Goal: Information Seeking & Learning: Get advice/opinions

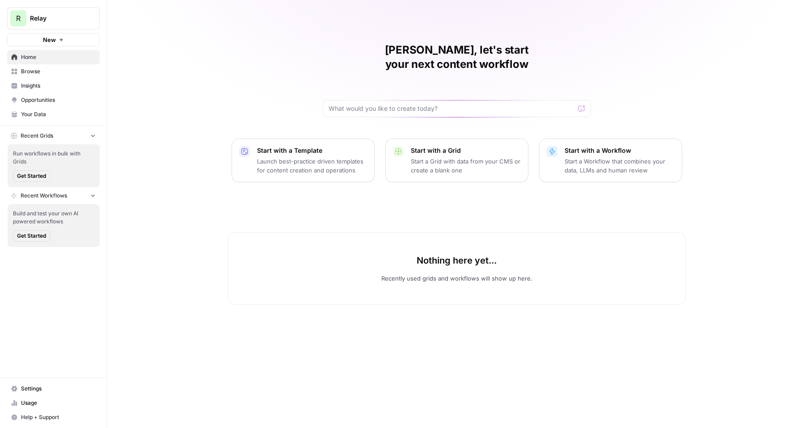
click at [45, 18] on span "Relay" at bounding box center [57, 18] width 54 height 9
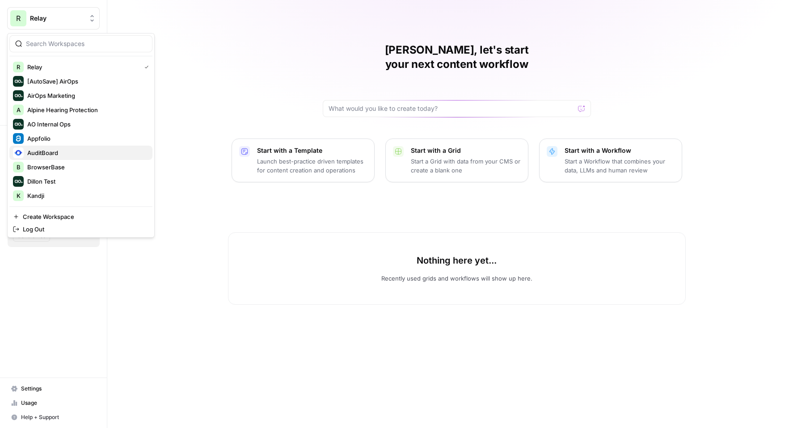
scroll to position [243, 0]
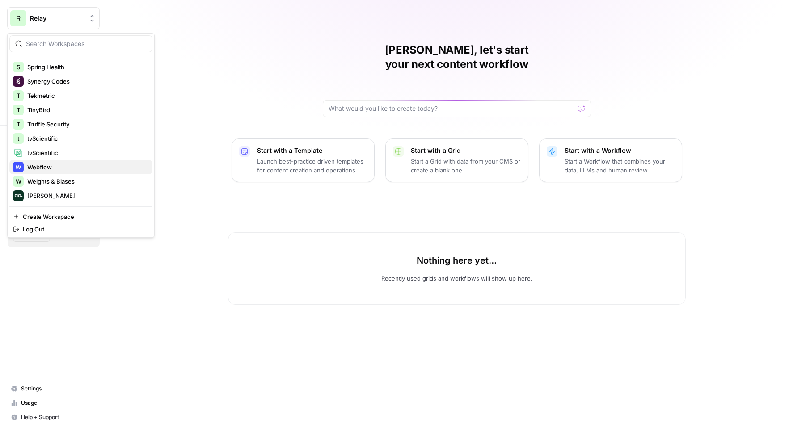
click at [43, 169] on span "Webflow" at bounding box center [86, 167] width 118 height 9
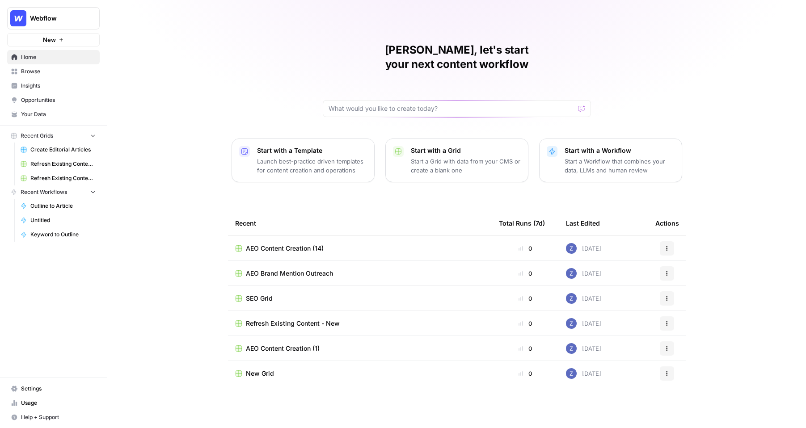
click at [61, 149] on span "Create Editorial Articles" at bounding box center [62, 150] width 65 height 8
click at [47, 164] on span "Refresh Existing Content (11)" at bounding box center [62, 164] width 65 height 8
click at [62, 178] on span "Refresh Existing Content - New" at bounding box center [62, 178] width 65 height 8
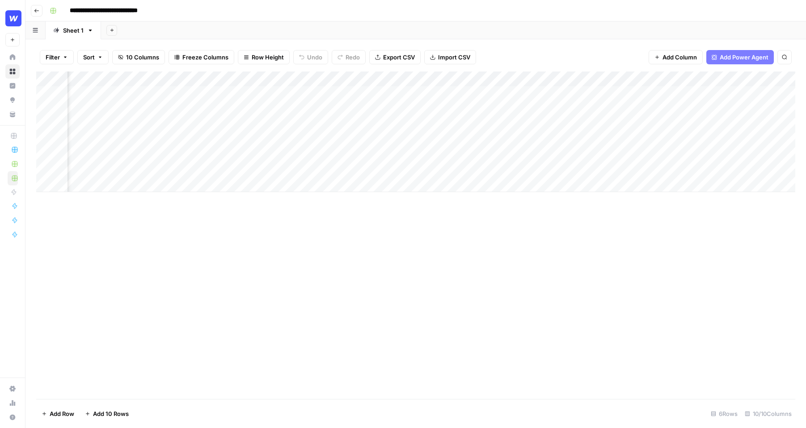
scroll to position [0, 346]
click at [546, 92] on div "Add Column" at bounding box center [415, 132] width 759 height 121
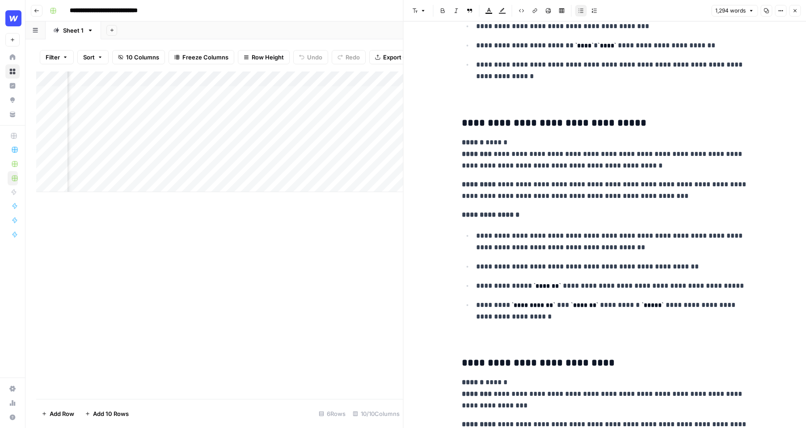
scroll to position [2372, 0]
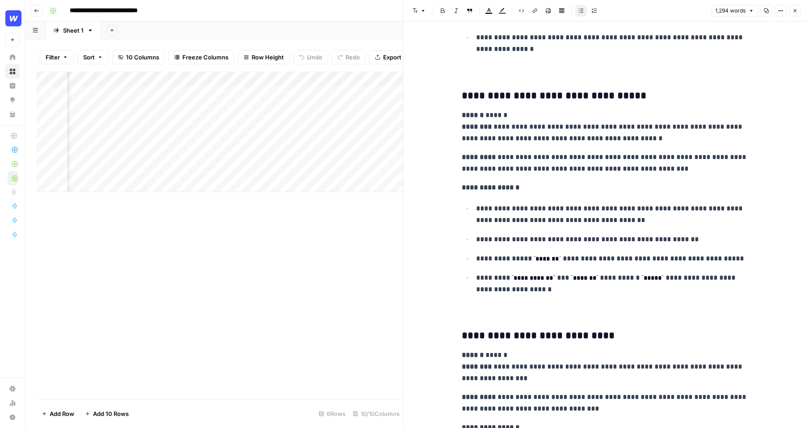
click at [342, 255] on div "Add Column" at bounding box center [219, 236] width 367 height 328
click at [797, 7] on button "Close" at bounding box center [795, 11] width 12 height 12
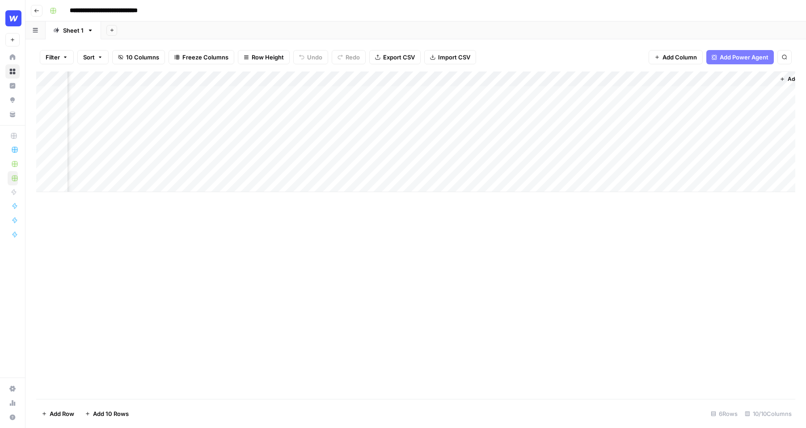
scroll to position [0, 375]
click at [724, 124] on div "Add Column" at bounding box center [415, 132] width 759 height 121
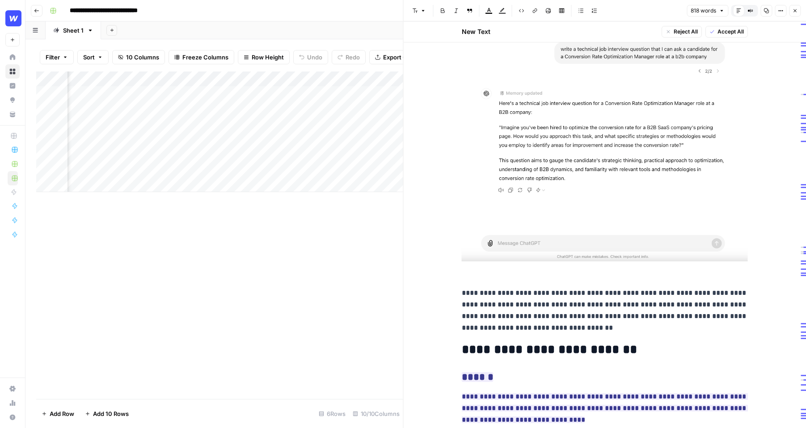
scroll to position [2005, 0]
click at [795, 13] on button "Close" at bounding box center [795, 11] width 12 height 12
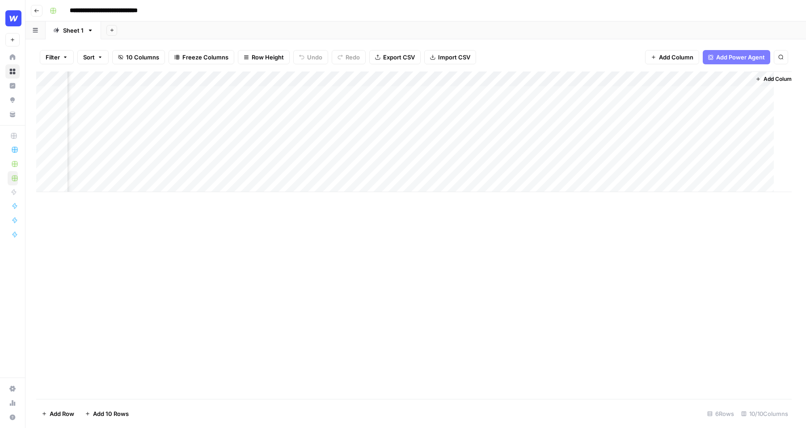
scroll to position [0, 365]
click at [424, 93] on div "Add Column" at bounding box center [415, 170] width 759 height 197
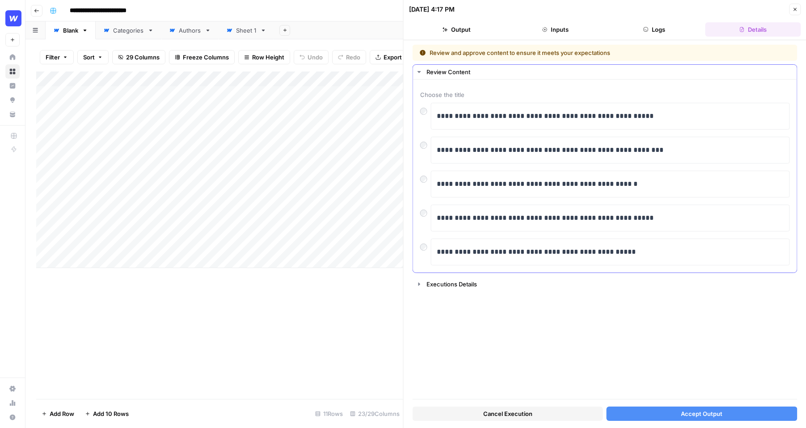
click at [421, 176] on div at bounding box center [425, 177] width 11 height 13
click at [667, 413] on button "Accept Output" at bounding box center [702, 414] width 191 height 14
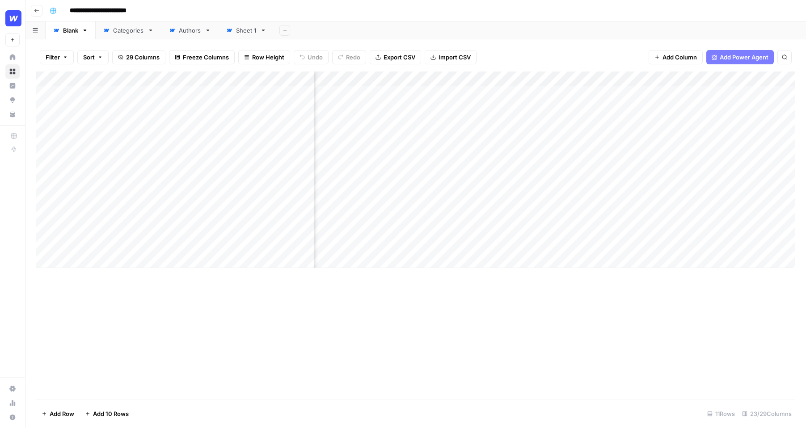
scroll to position [0, 234]
click at [645, 107] on div "Add Column" at bounding box center [415, 170] width 759 height 197
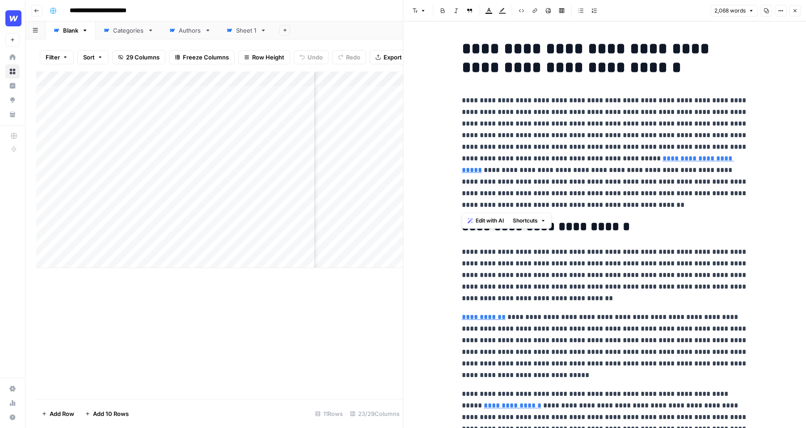
drag, startPoint x: 529, startPoint y: 208, endPoint x: 464, endPoint y: 88, distance: 136.5
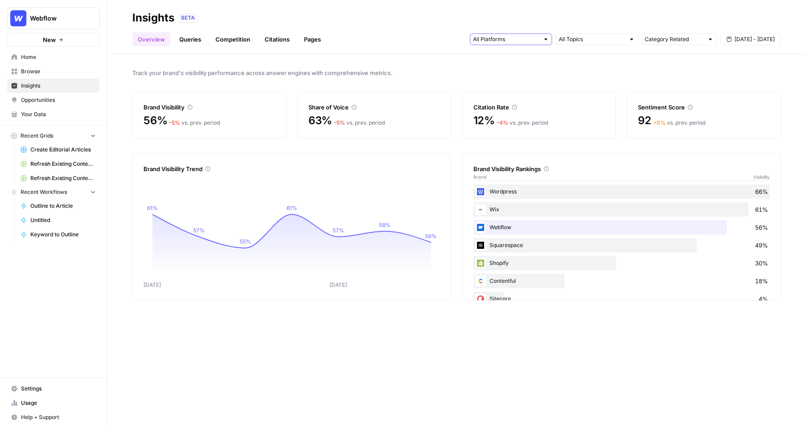
click at [512, 38] on input "text" at bounding box center [506, 39] width 66 height 9
click at [587, 35] on input "text" at bounding box center [592, 39] width 66 height 9
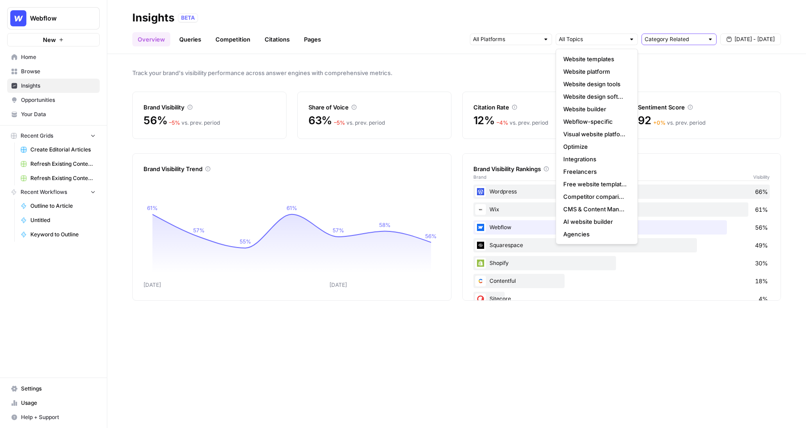
click at [666, 42] on input "text" at bounding box center [674, 39] width 59 height 9
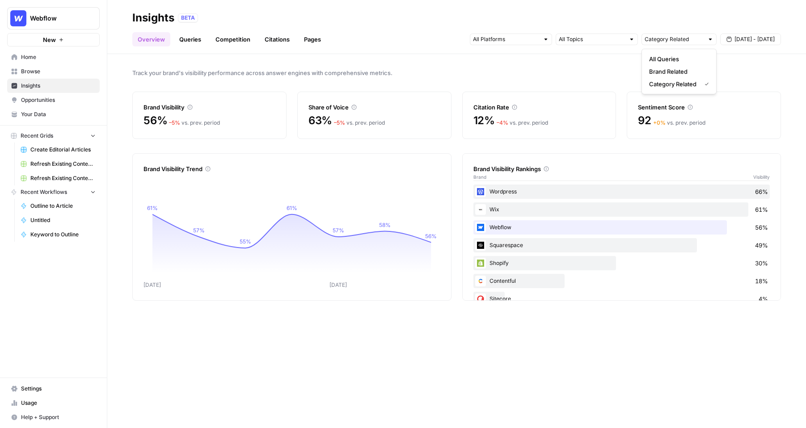
type input "Category Related"
click at [409, 49] on header "Insights BETA Overview Queries Competition Citations Pages Category Related Sep…" at bounding box center [456, 27] width 699 height 54
click at [192, 40] on link "Queries" at bounding box center [190, 39] width 33 height 14
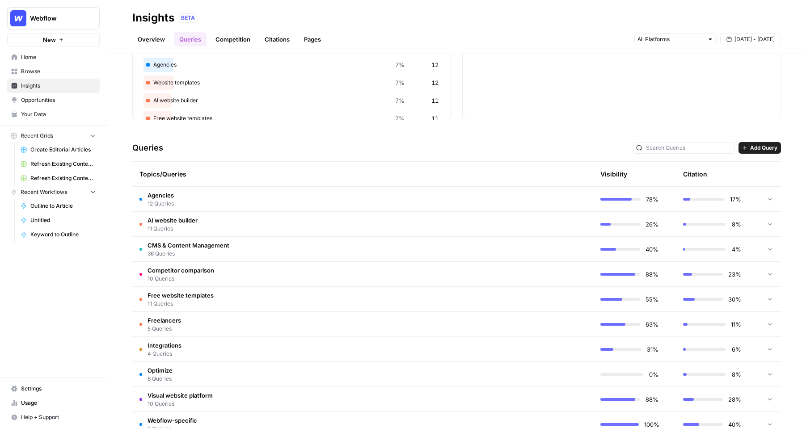
scroll to position [102, 0]
click at [498, 197] on td "Agencies 12 Queries" at bounding box center [320, 198] width 376 height 25
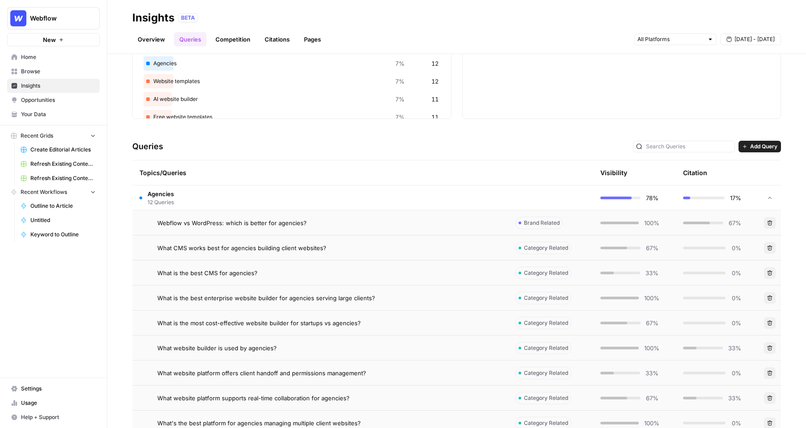
click at [493, 251] on div "What CMS works best for agencies building client websites?" at bounding box center [329, 248] width 344 height 9
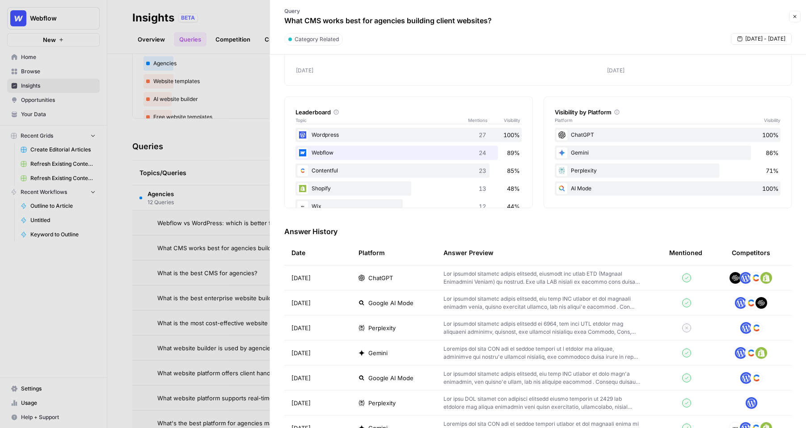
scroll to position [107, 0]
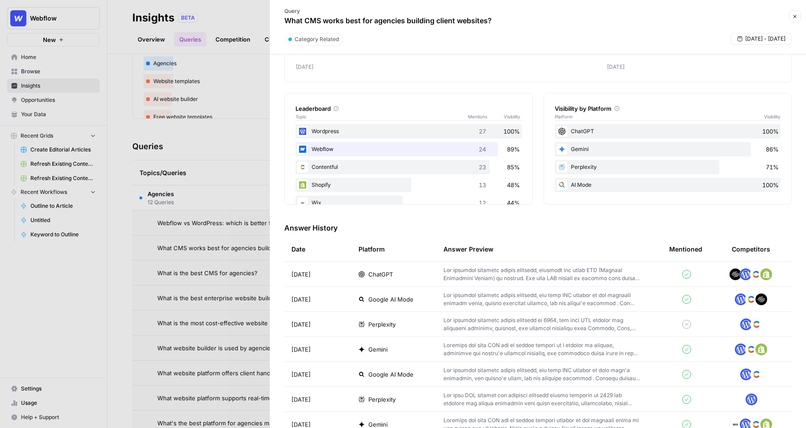
click at [311, 295] on span "Sep 23, 2025" at bounding box center [301, 299] width 19 height 9
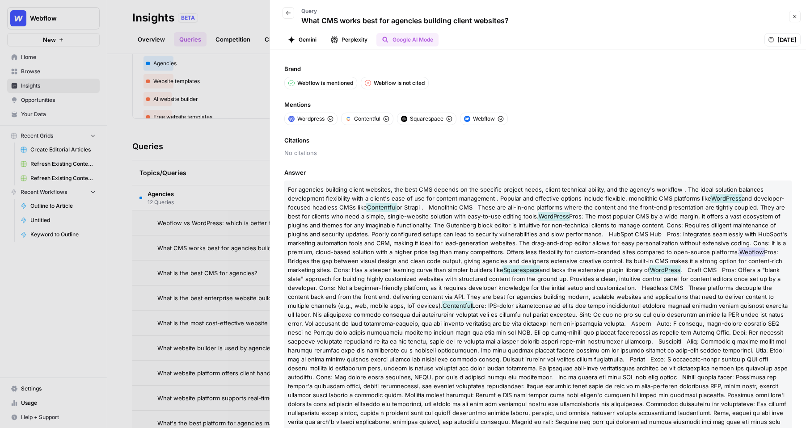
click at [356, 42] on button "Perplexity" at bounding box center [349, 39] width 47 height 13
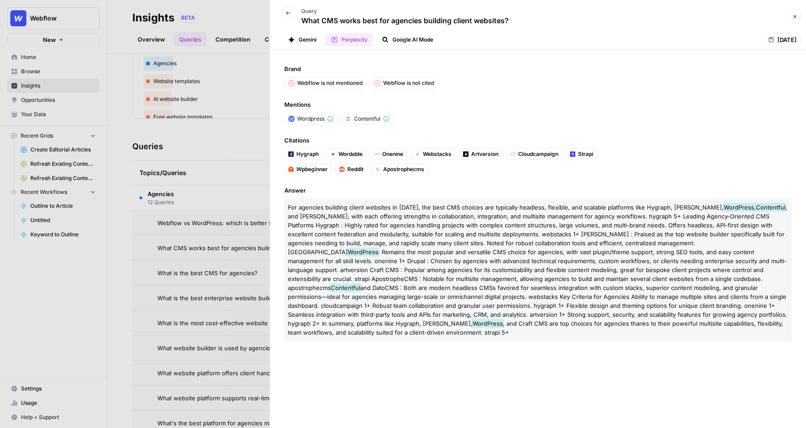
click at [399, 41] on button "Google AI Mode" at bounding box center [408, 39] width 62 height 13
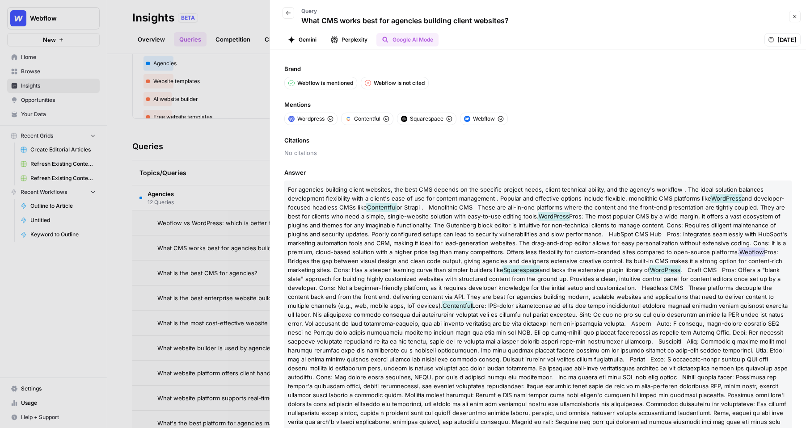
click at [301, 39] on button "Gemini" at bounding box center [302, 39] width 39 height 13
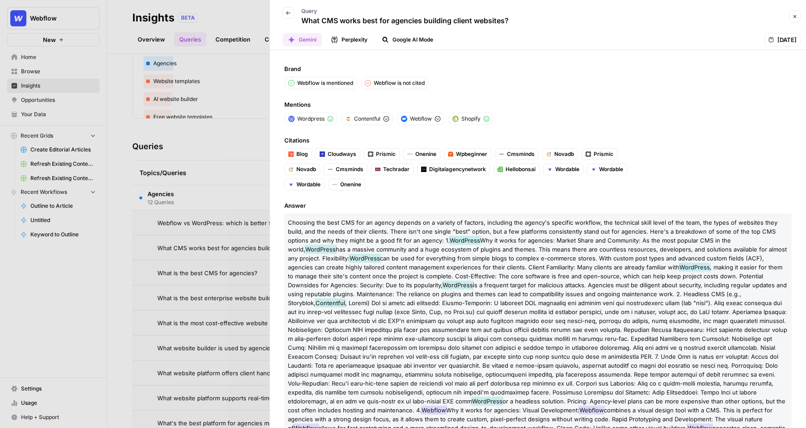
click at [227, 182] on div at bounding box center [403, 214] width 806 height 428
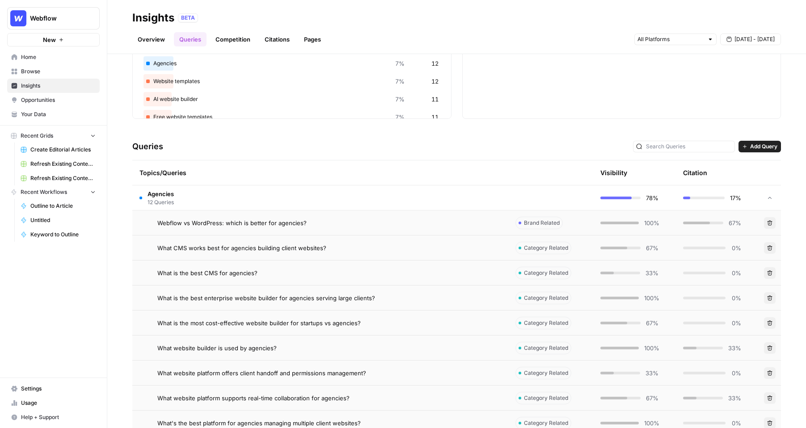
click at [228, 349] on span "What website builder is used by agencies?" at bounding box center [216, 348] width 119 height 9
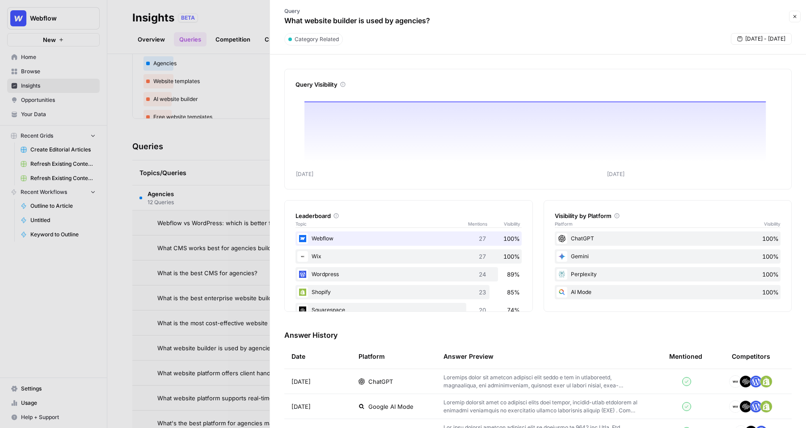
scroll to position [52, 0]
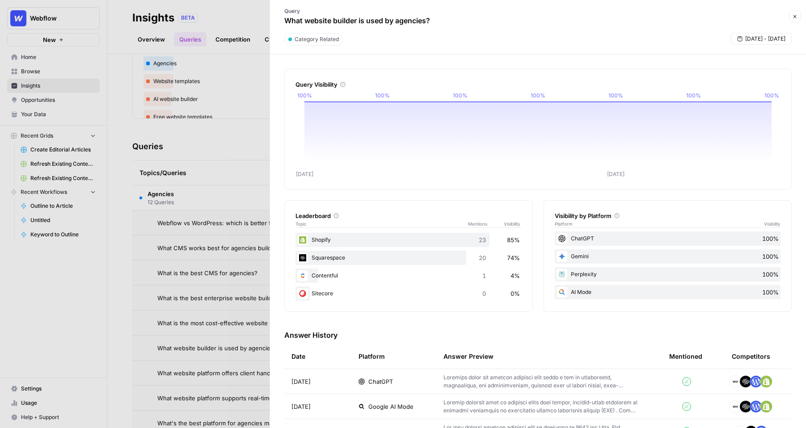
click at [301, 381] on span "Sep 23, 2025" at bounding box center [301, 382] width 19 height 9
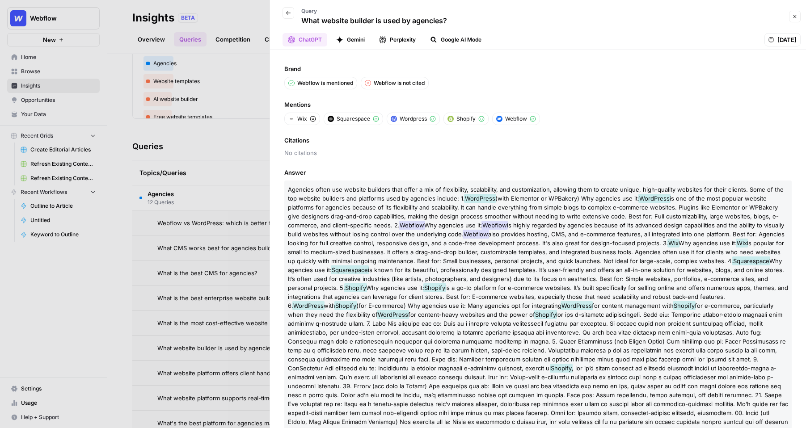
click at [356, 38] on button "Gemini" at bounding box center [350, 39] width 39 height 13
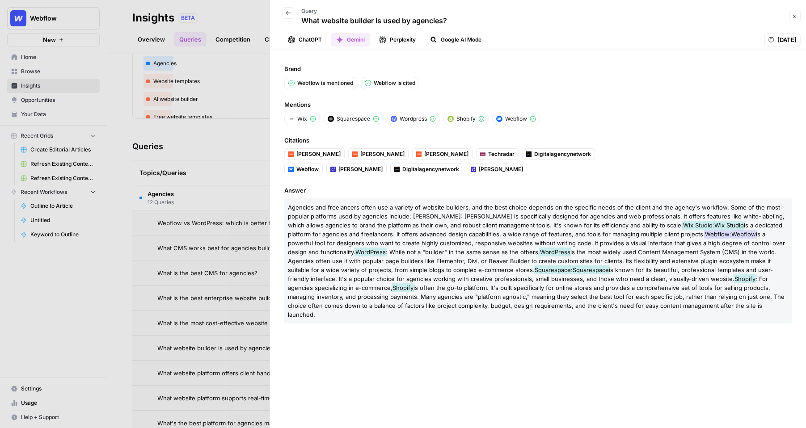
click at [392, 42] on button "Perplexity" at bounding box center [397, 39] width 47 height 13
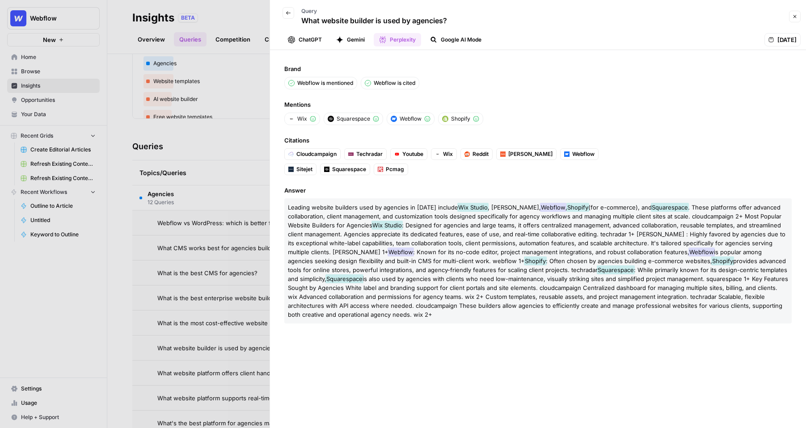
click at [465, 38] on button "Google AI Mode" at bounding box center [456, 39] width 62 height 13
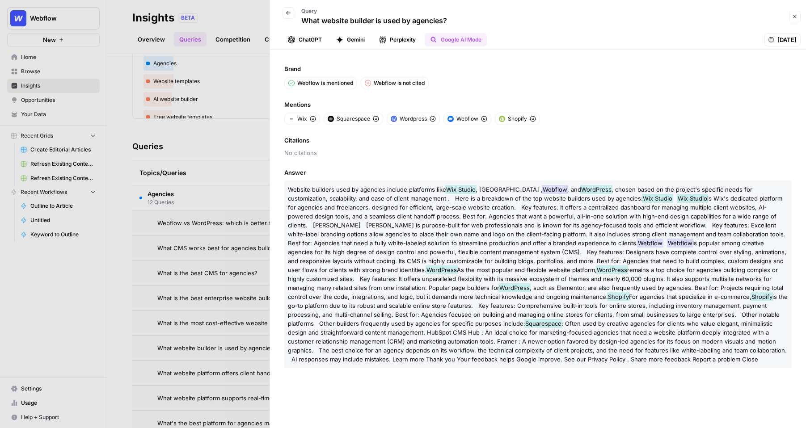
click at [242, 122] on div at bounding box center [403, 214] width 806 height 428
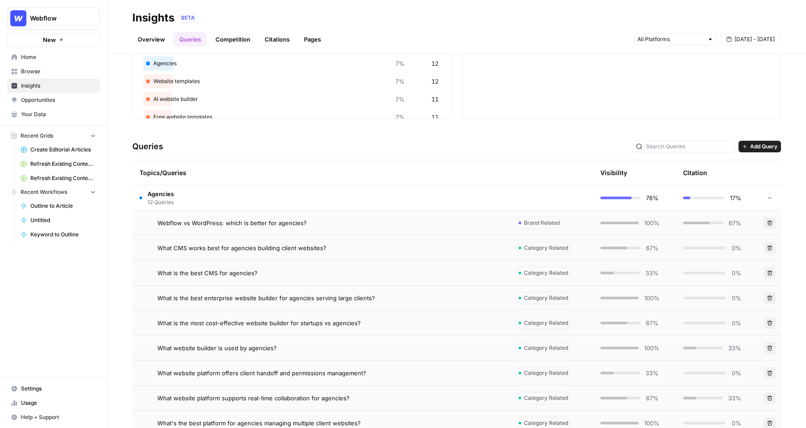
click at [240, 35] on link "Competition" at bounding box center [233, 39] width 46 height 14
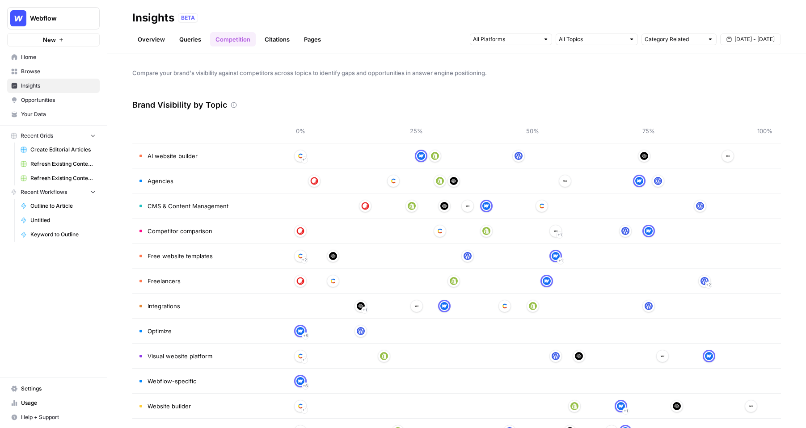
click at [283, 32] on link "Citations" at bounding box center [277, 39] width 36 height 14
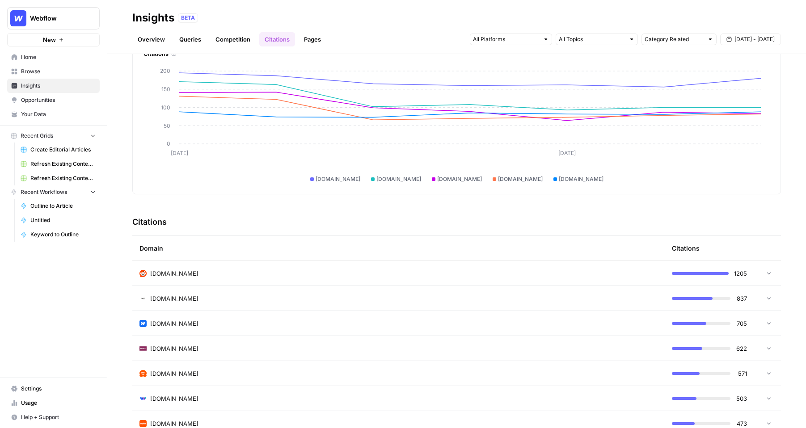
scroll to position [81, 0]
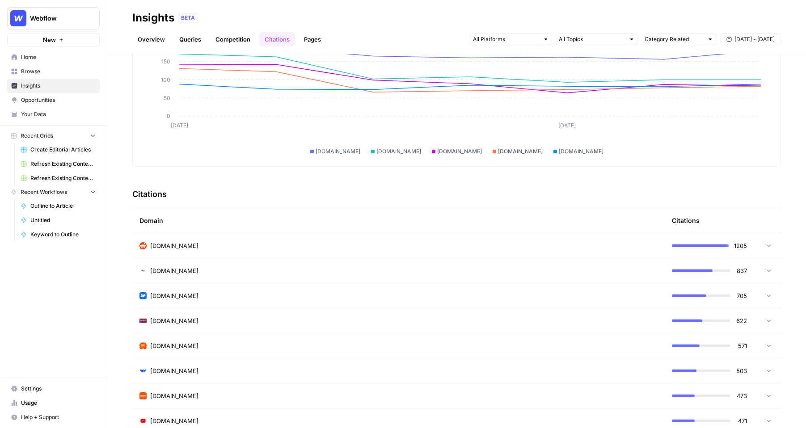
click at [399, 251] on td "reddit.com" at bounding box center [398, 245] width 533 height 25
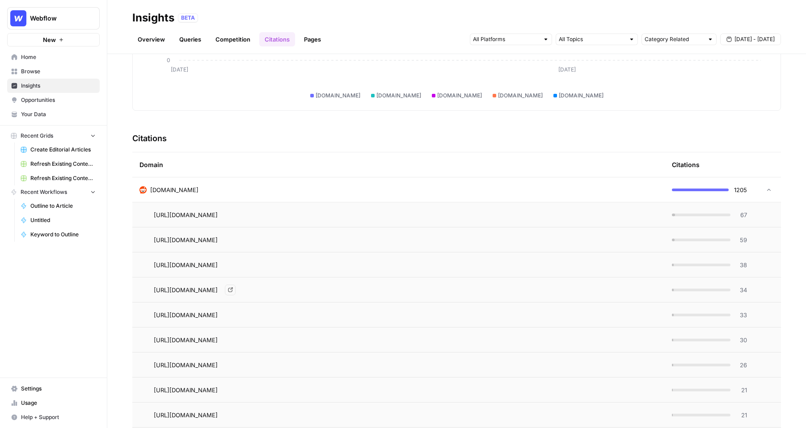
scroll to position [151, 0]
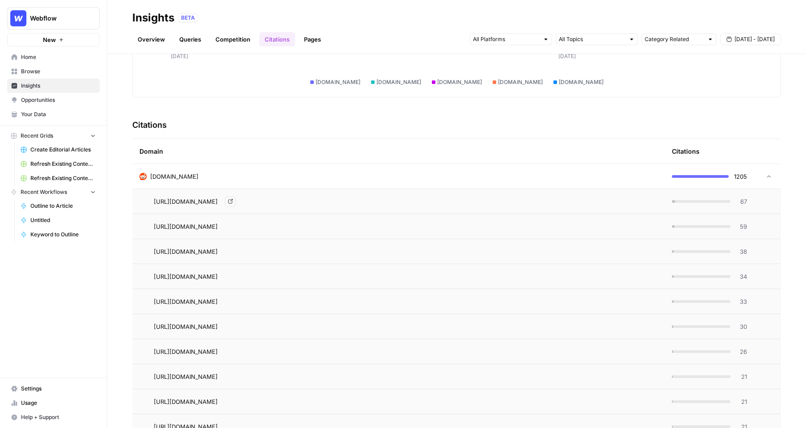
click at [233, 203] on icon "Go to page https://www.reddit.com/r/Frontend/comments/158i5pi/what_cms_would_yo…" at bounding box center [230, 201] width 5 height 5
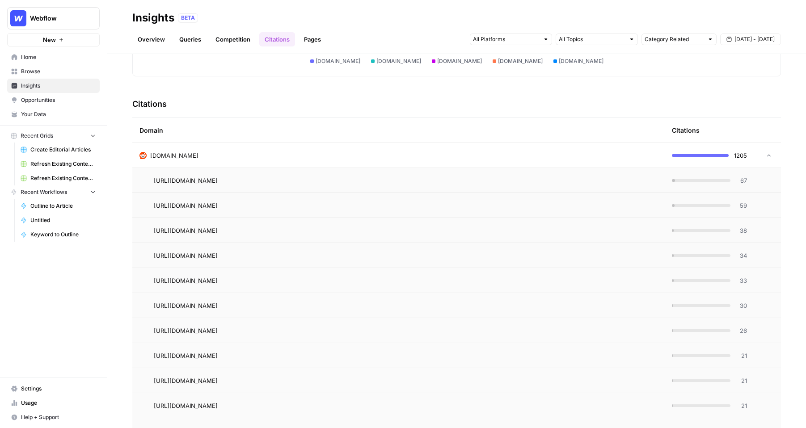
scroll to position [25, 0]
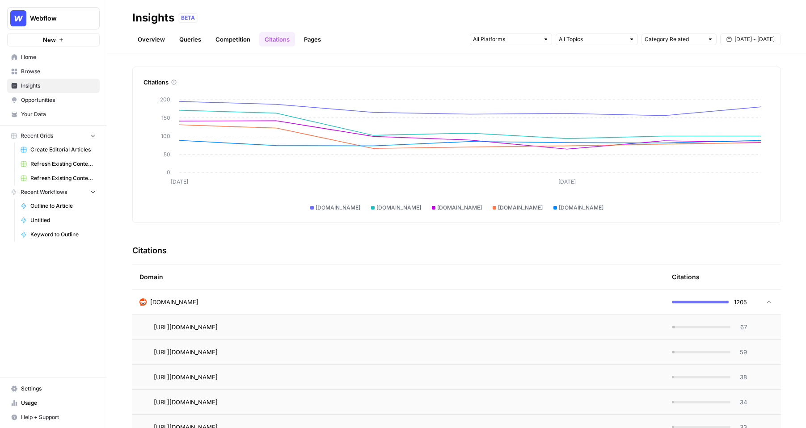
click at [224, 300] on div "reddit.com" at bounding box center [399, 302] width 518 height 9
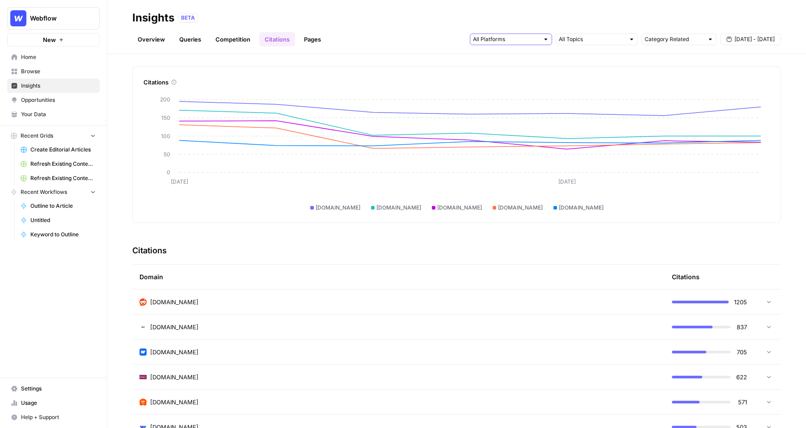
click at [509, 40] on input "text" at bounding box center [506, 39] width 66 height 9
click at [507, 98] on span "Google AI Mode" at bounding box center [511, 96] width 46 height 9
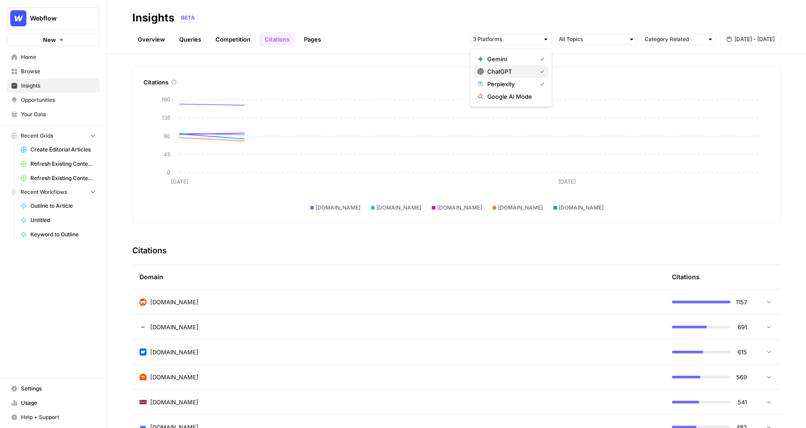
click at [508, 69] on span "ChatGPT" at bounding box center [511, 71] width 46 height 9
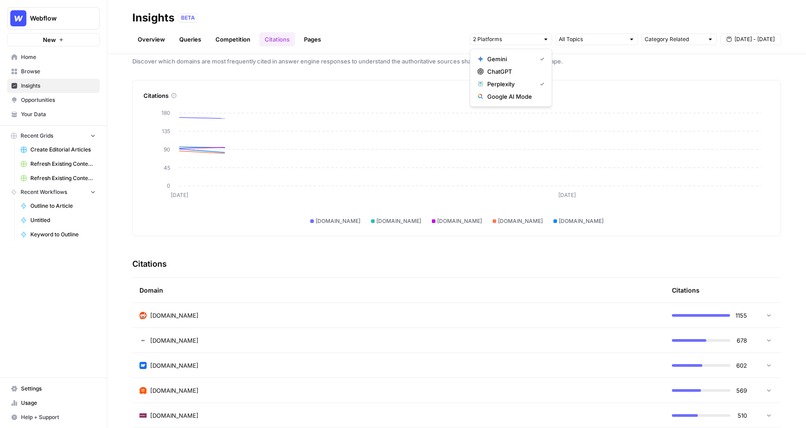
click at [509, 54] on button "Gemini" at bounding box center [511, 59] width 74 height 13
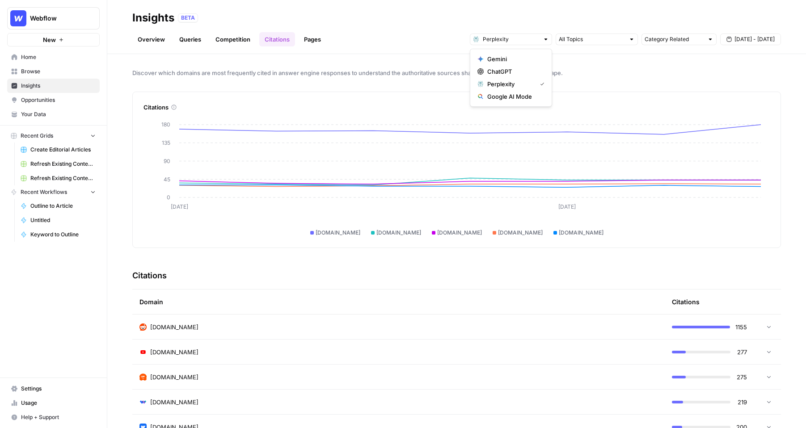
click at [316, 34] on link "Pages" at bounding box center [313, 39] width 28 height 14
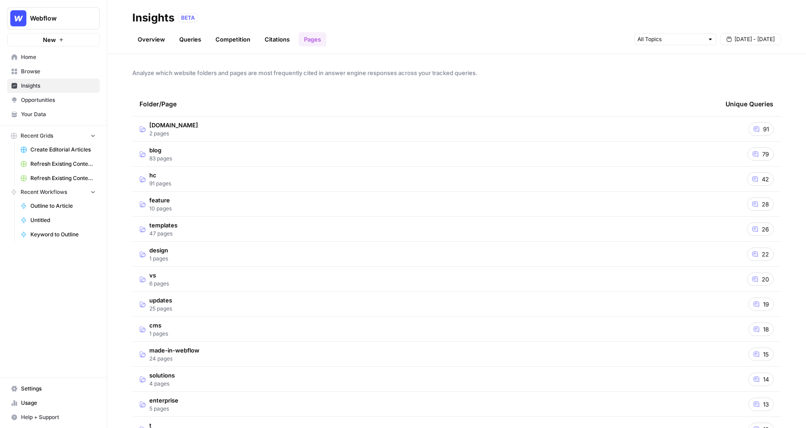
click at [297, 154] on td "blog 83 pages" at bounding box center [425, 154] width 586 height 25
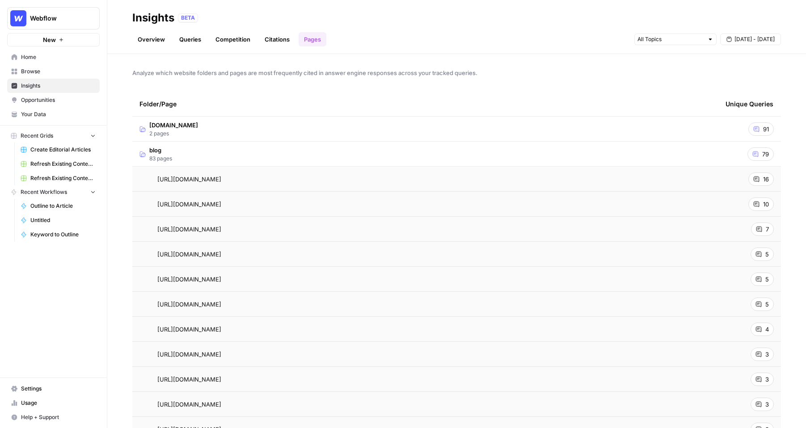
click at [764, 179] on span "16" at bounding box center [767, 179] width 6 height 9
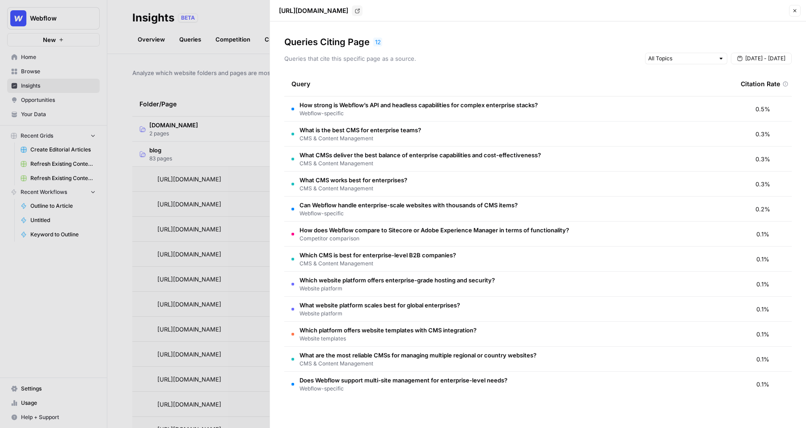
click at [793, 11] on icon "button" at bounding box center [795, 10] width 5 height 5
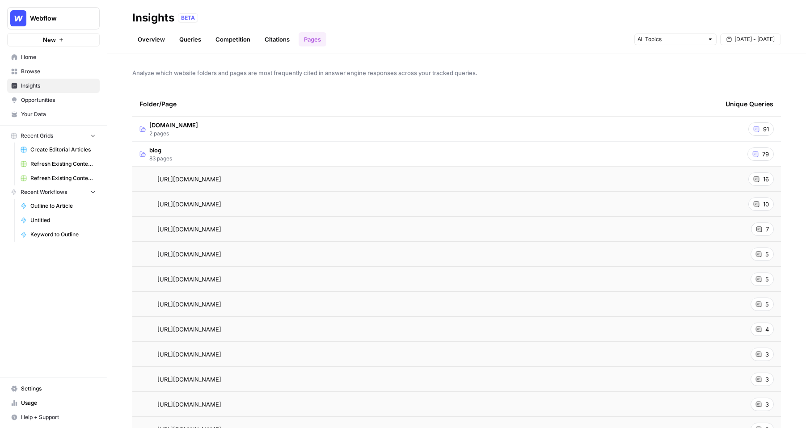
click at [246, 162] on td "blog 83 pages" at bounding box center [425, 154] width 586 height 25
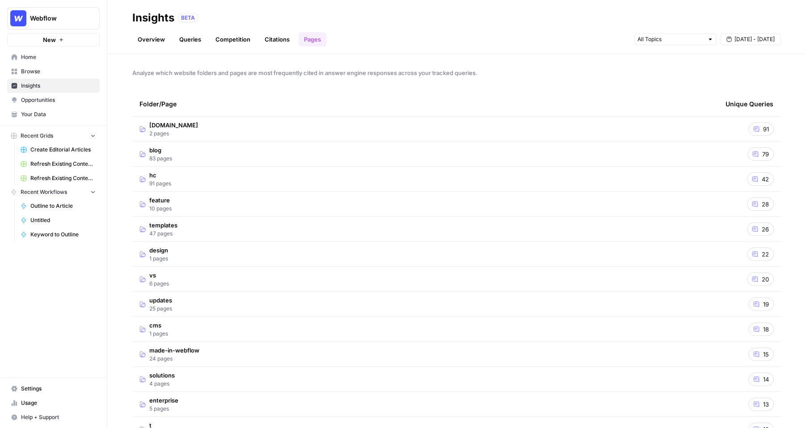
click at [277, 38] on link "Citations" at bounding box center [277, 39] width 36 height 14
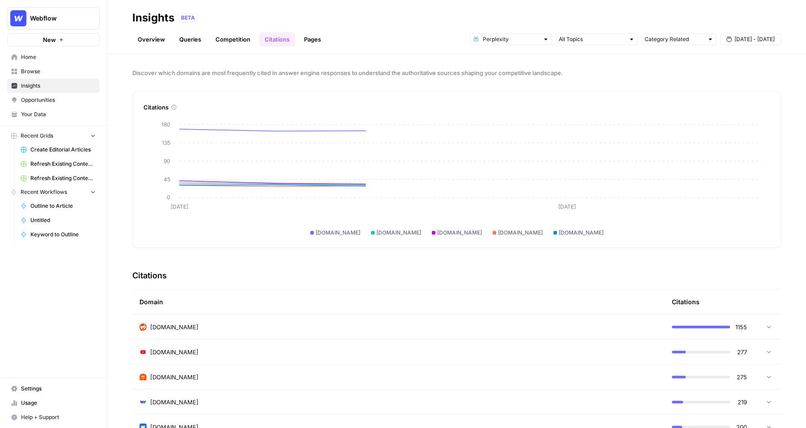
click at [229, 39] on link "Competition" at bounding box center [233, 39] width 46 height 14
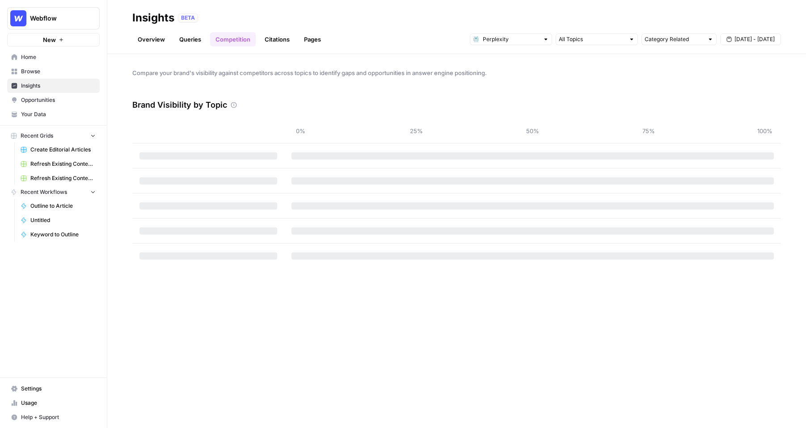
click at [192, 38] on link "Queries" at bounding box center [190, 39] width 33 height 14
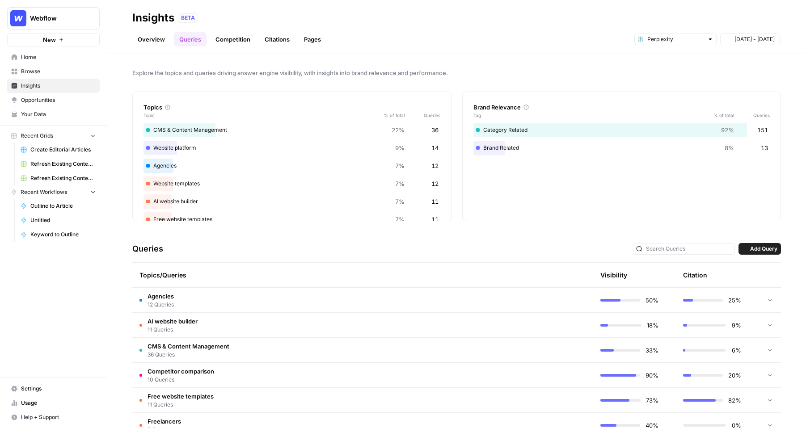
click at [155, 38] on link "Overview" at bounding box center [151, 39] width 38 height 14
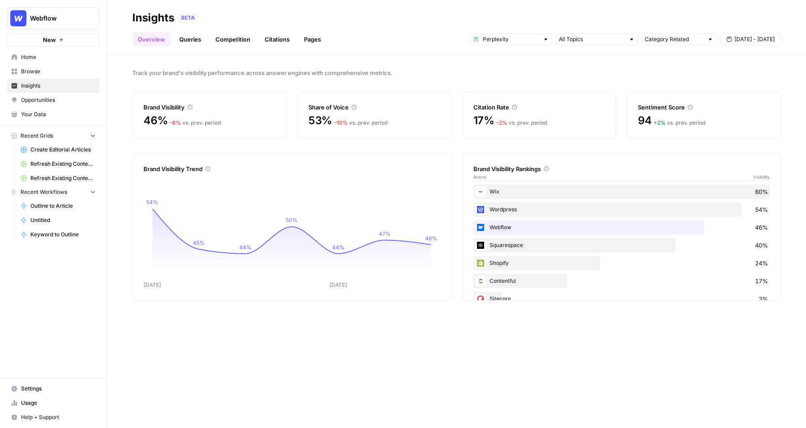
click at [57, 98] on span "Opportunities" at bounding box center [58, 100] width 75 height 8
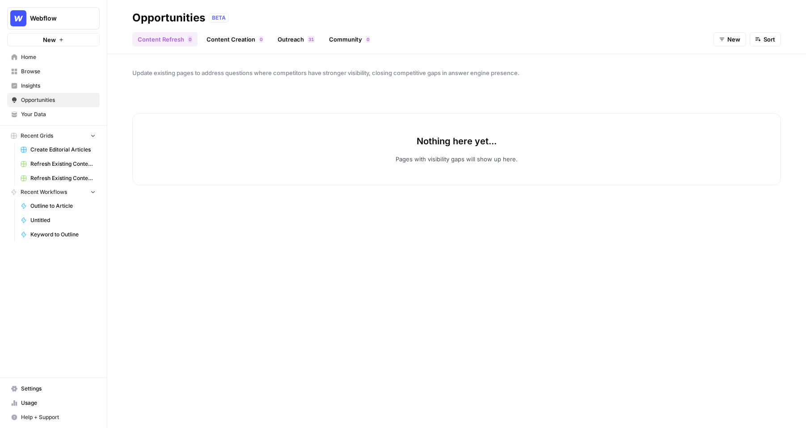
click at [728, 37] on span "New" at bounding box center [734, 39] width 13 height 9
click at [726, 85] on span "In Progress" at bounding box center [738, 85] width 32 height 9
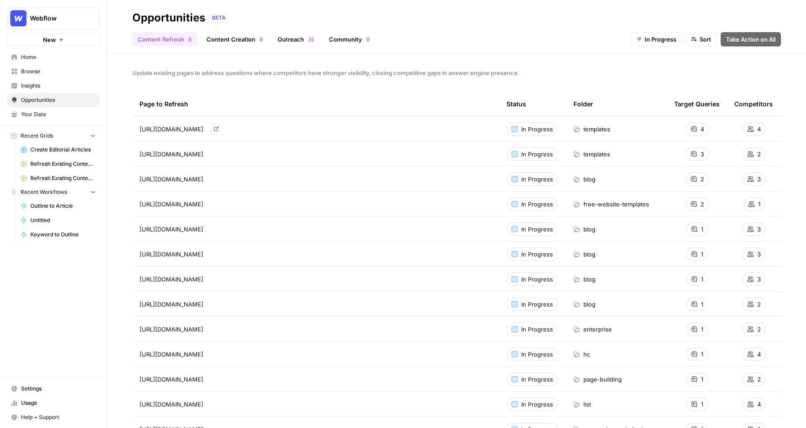
click at [242, 32] on link "Content Creation 0" at bounding box center [235, 39] width 68 height 14
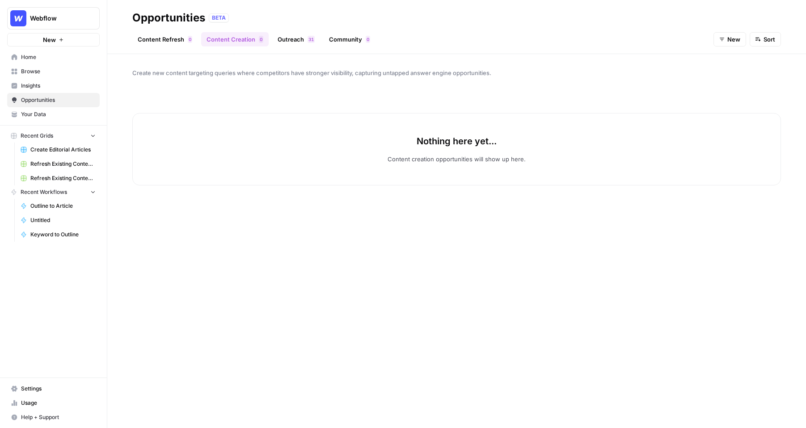
click at [722, 41] on icon "button" at bounding box center [722, 39] width 5 height 5
click at [726, 87] on span "In Progress" at bounding box center [738, 85] width 32 height 9
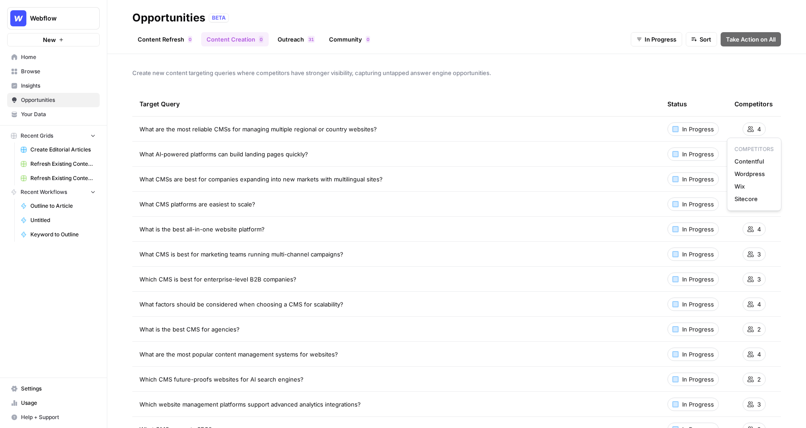
click at [754, 130] on icon at bounding box center [751, 129] width 6 height 6
click at [302, 40] on link "Outreach 1 3" at bounding box center [296, 39] width 48 height 14
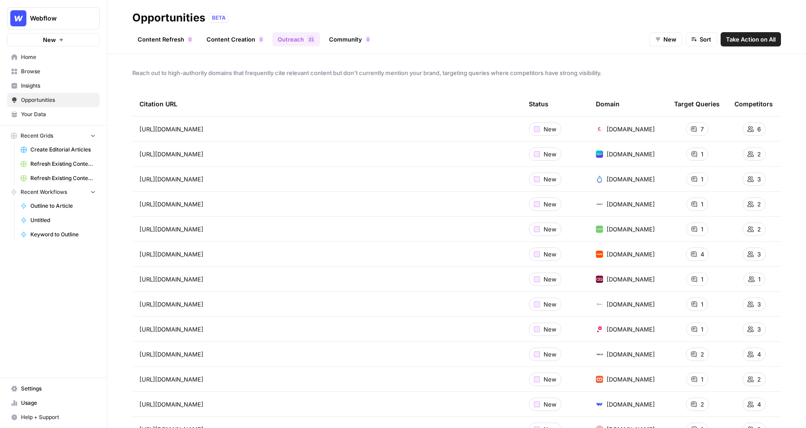
click at [361, 44] on link "Community 0" at bounding box center [350, 39] width 52 height 14
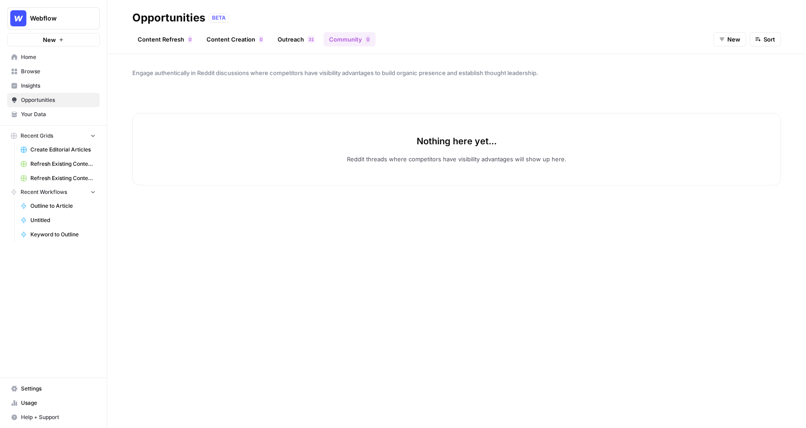
click at [725, 43] on button "New" at bounding box center [730, 39] width 33 height 14
click at [730, 88] on span "In Progress" at bounding box center [738, 85] width 32 height 9
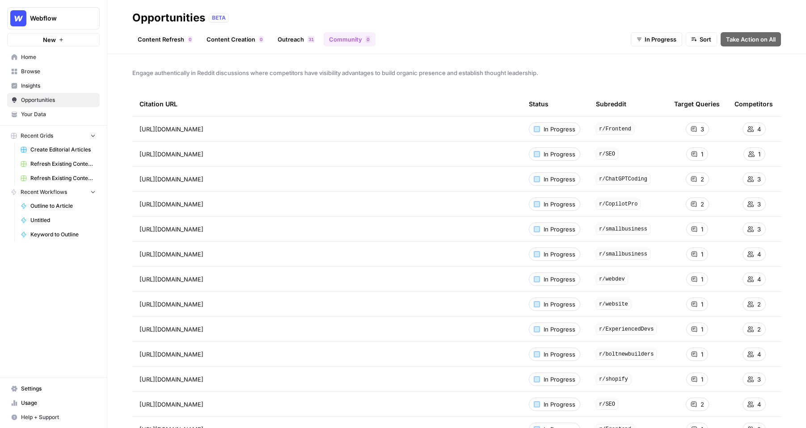
click at [254, 38] on link "Content Creation 0" at bounding box center [235, 39] width 68 height 14
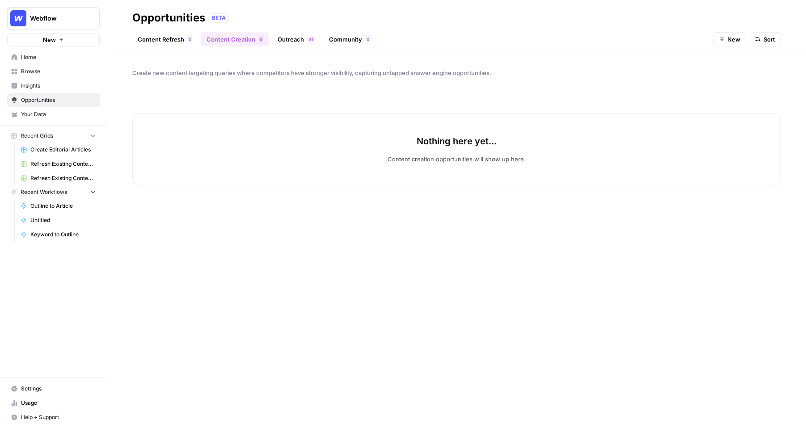
click at [726, 40] on button "New" at bounding box center [730, 39] width 33 height 14
click at [730, 86] on span "In Progress" at bounding box center [738, 85] width 32 height 9
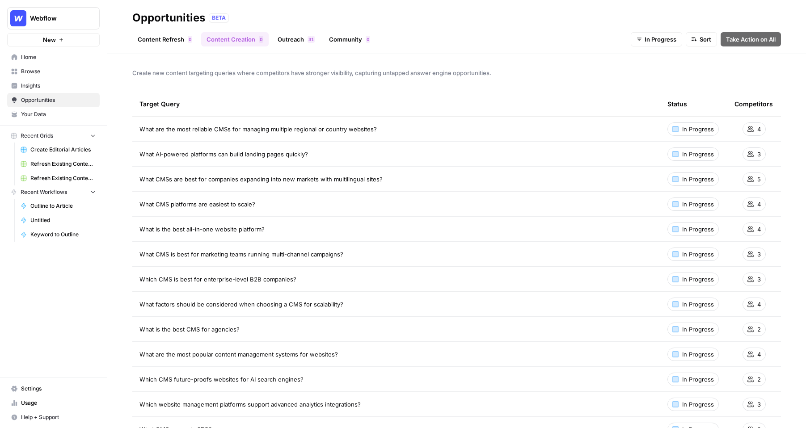
click at [43, 81] on link "Insights" at bounding box center [53, 86] width 93 height 14
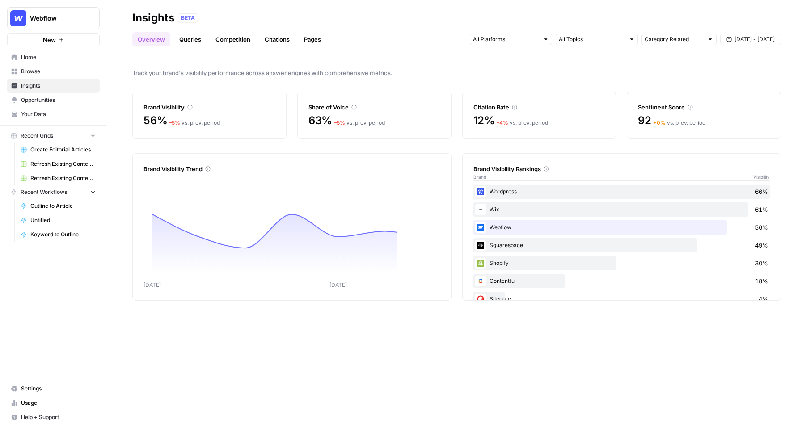
click at [184, 38] on link "Queries" at bounding box center [190, 39] width 33 height 14
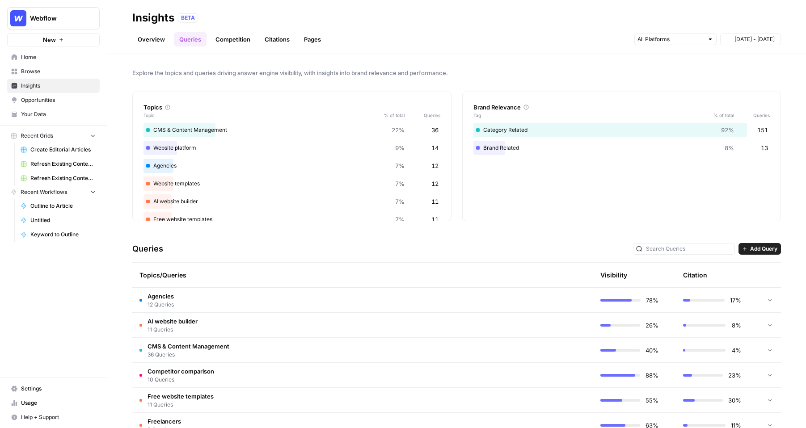
click at [436, 301] on td "Agencies 12 Queries" at bounding box center [320, 300] width 376 height 25
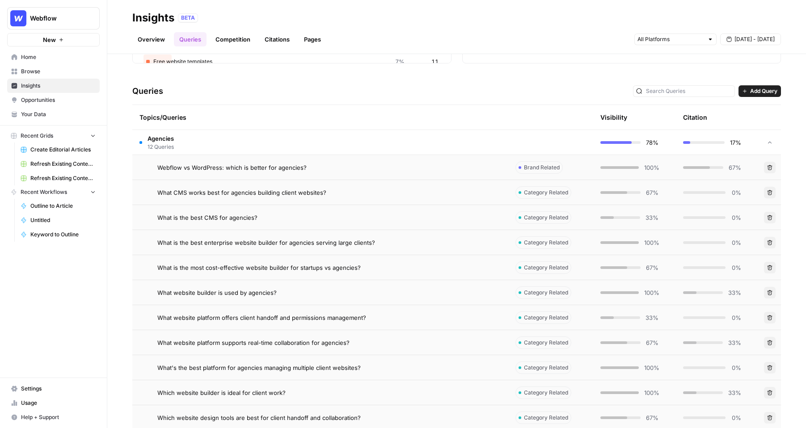
scroll to position [171, 0]
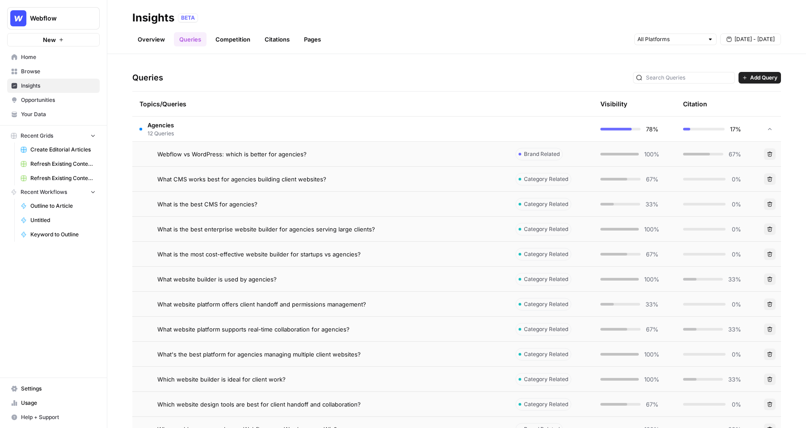
click at [462, 182] on div "What CMS works best for agencies building client websites?" at bounding box center [329, 179] width 344 height 9
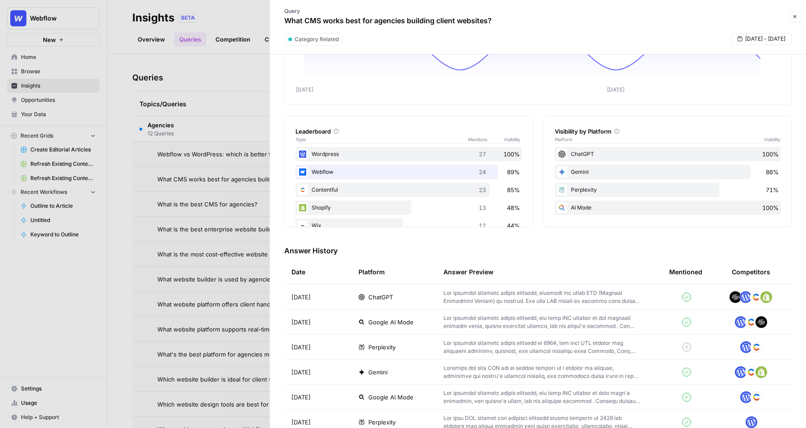
scroll to position [106, 0]
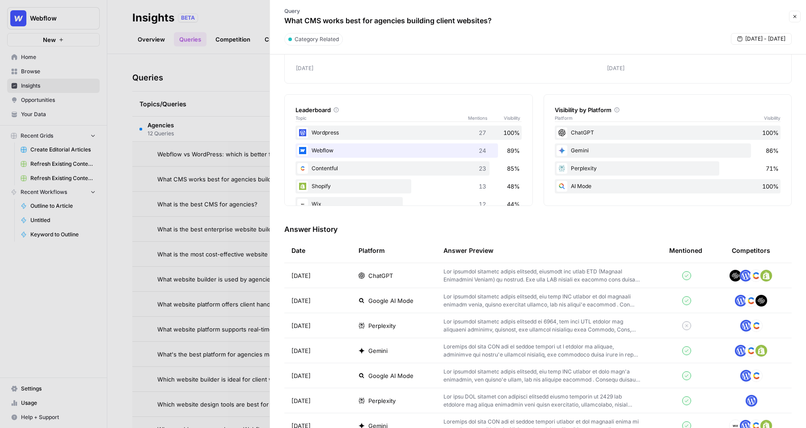
click at [374, 277] on span "ChatGPT" at bounding box center [381, 276] width 25 height 9
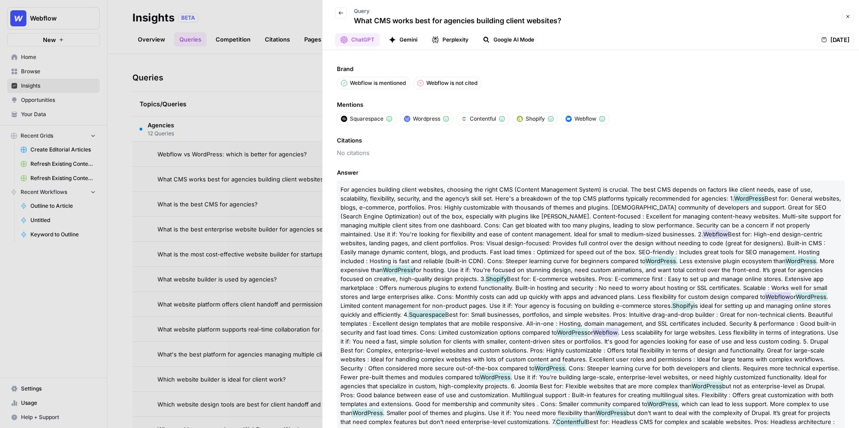
click at [410, 38] on button "Gemini" at bounding box center [402, 39] width 39 height 13
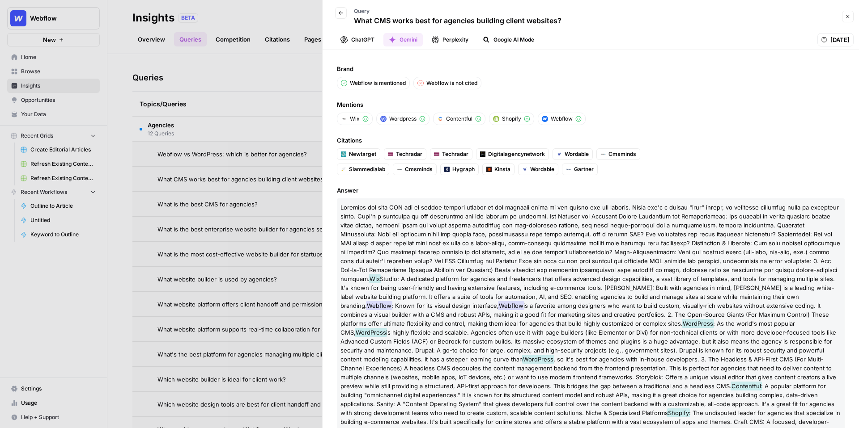
click at [446, 42] on button "Perplexity" at bounding box center [449, 39] width 47 height 13
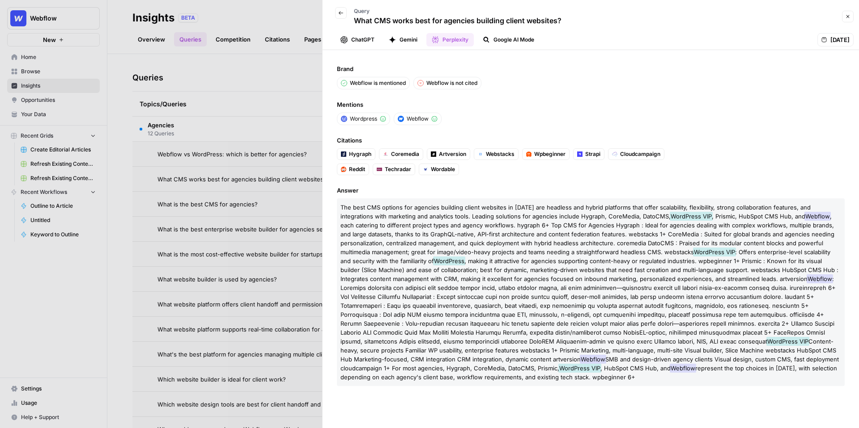
click at [412, 42] on button "Gemini" at bounding box center [402, 39] width 39 height 13
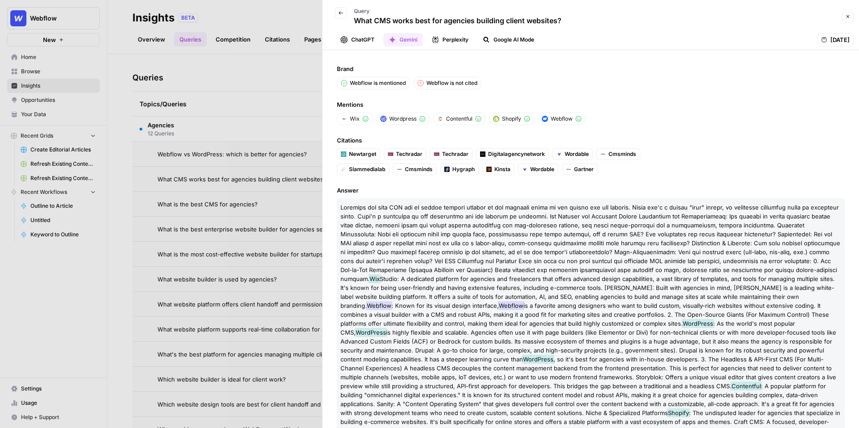
click at [369, 36] on button "ChatGPT" at bounding box center [357, 39] width 45 height 13
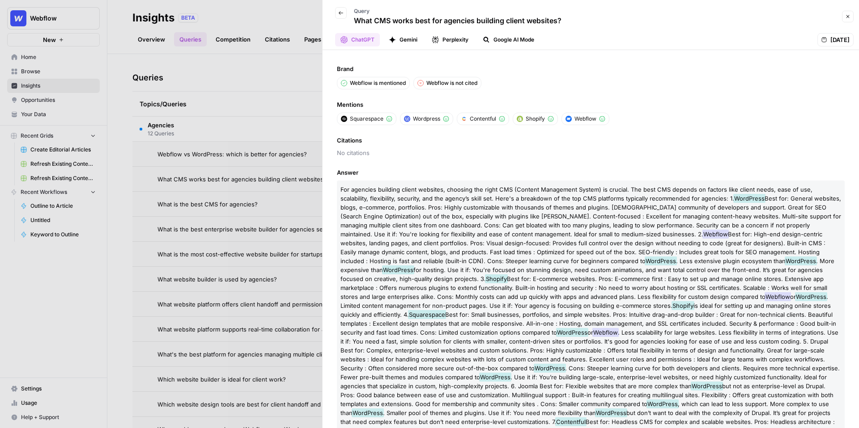
click at [408, 38] on button "Gemini" at bounding box center [402, 39] width 39 height 13
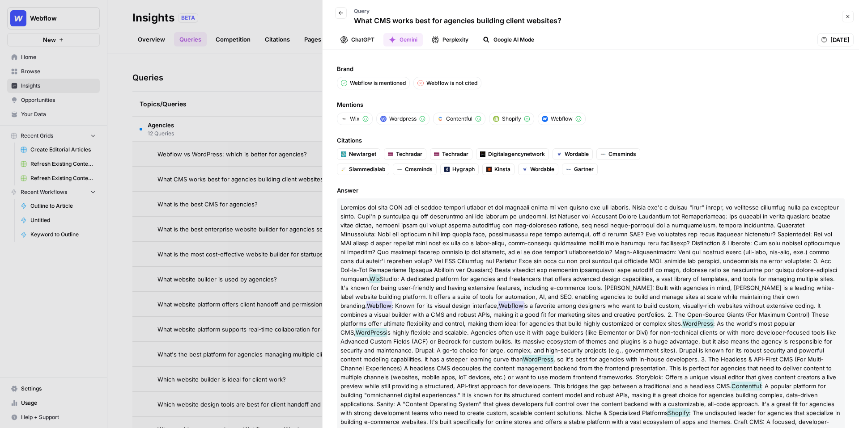
click at [457, 42] on button "Perplexity" at bounding box center [449, 39] width 47 height 13
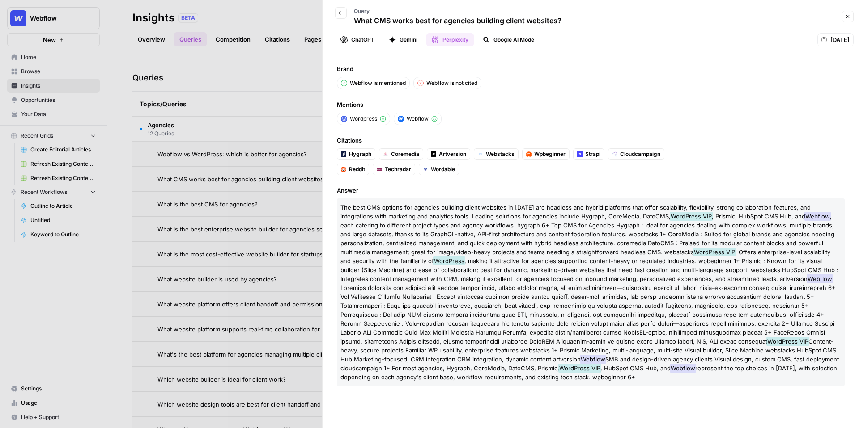
click at [511, 42] on button "Google AI Mode" at bounding box center [508, 39] width 62 height 13
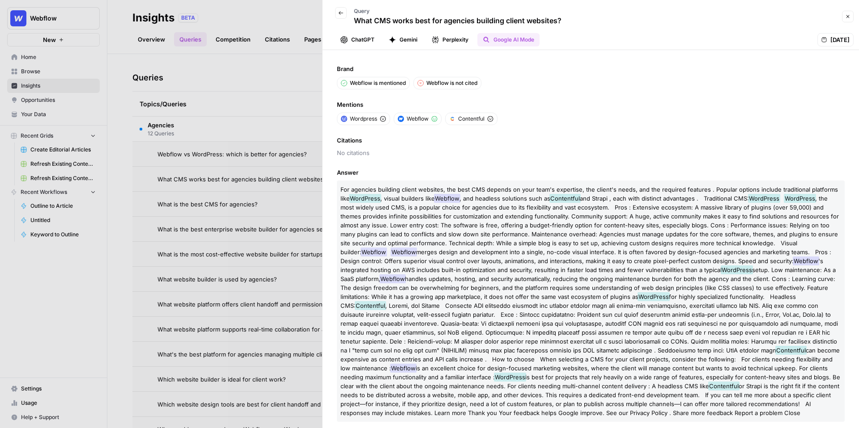
click at [456, 42] on button "Perplexity" at bounding box center [449, 39] width 47 height 13
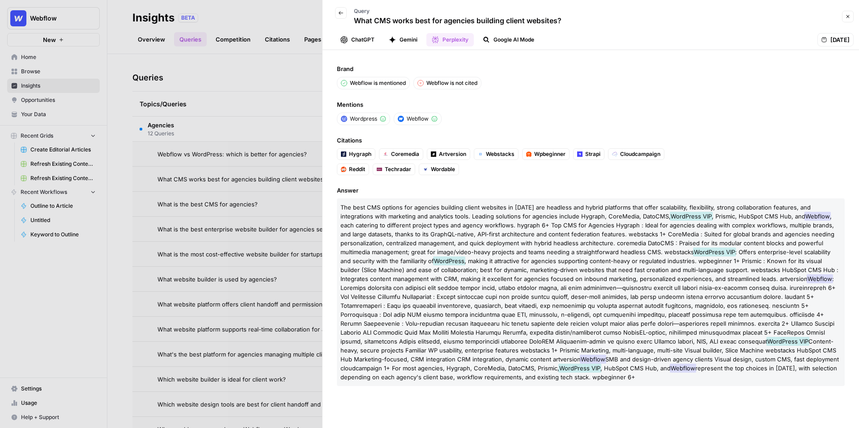
click at [413, 35] on button "Gemini" at bounding box center [402, 39] width 39 height 13
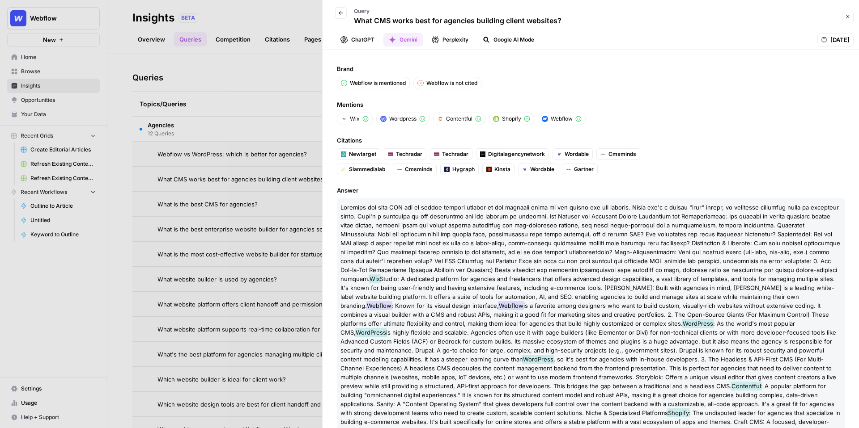
click at [358, 37] on button "ChatGPT" at bounding box center [357, 39] width 45 height 13
